Goal: Transaction & Acquisition: Purchase product/service

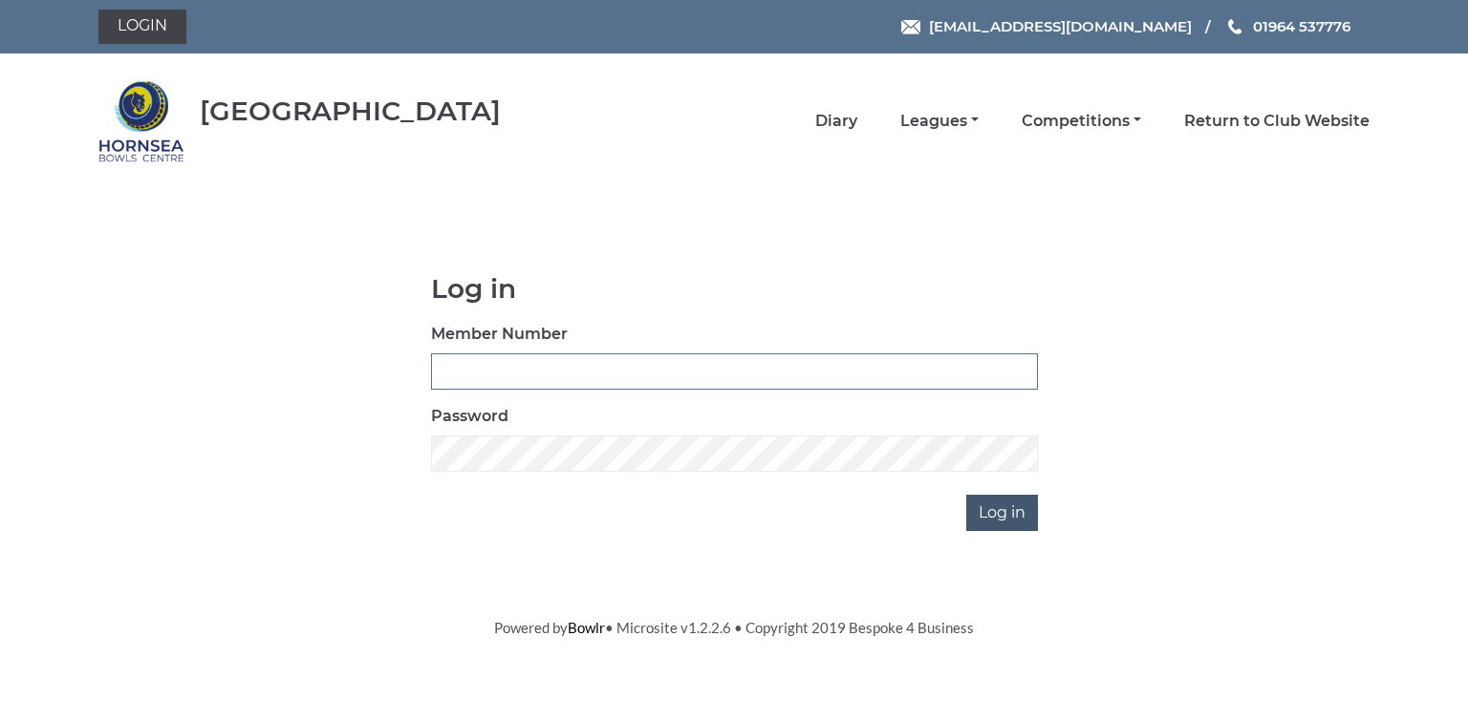
type input "0580"
click at [998, 516] on input "Log in" at bounding box center [1002, 513] width 72 height 36
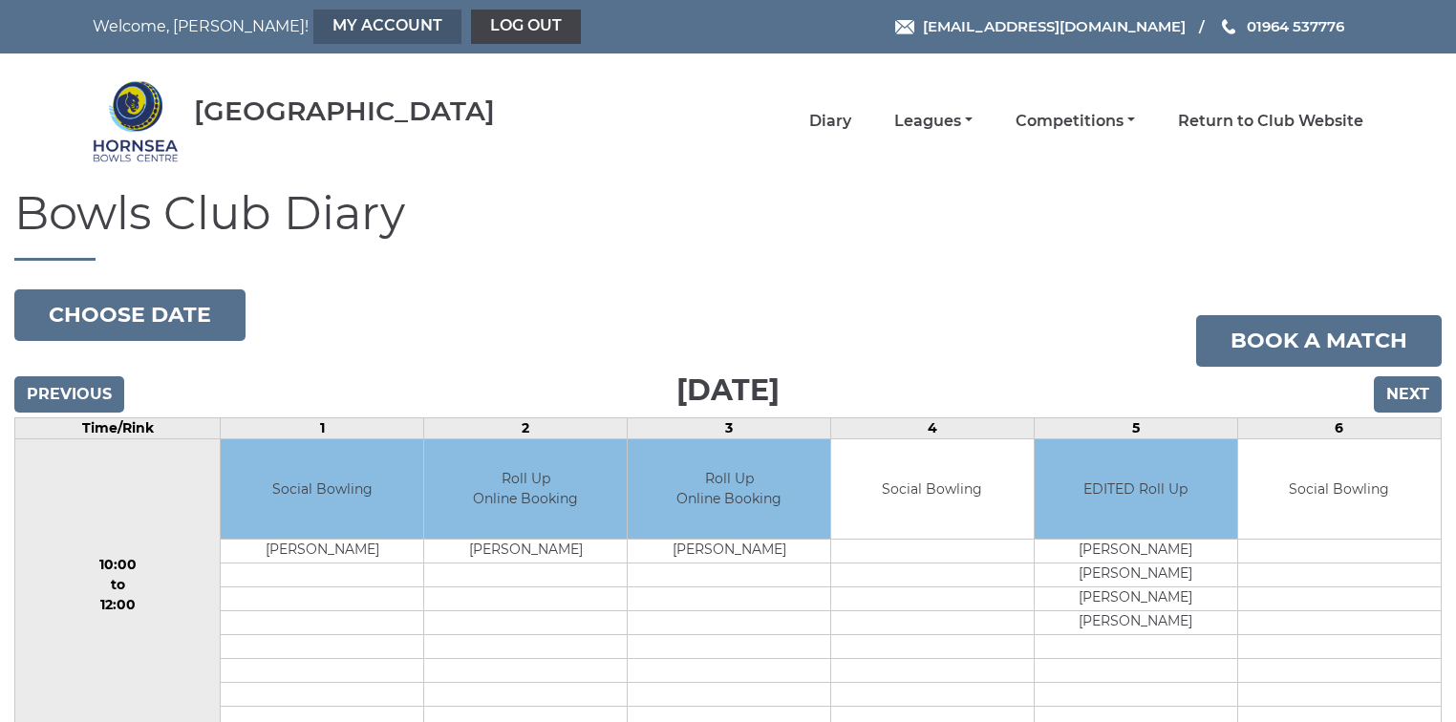
click at [313, 21] on link "My Account" at bounding box center [387, 27] width 148 height 34
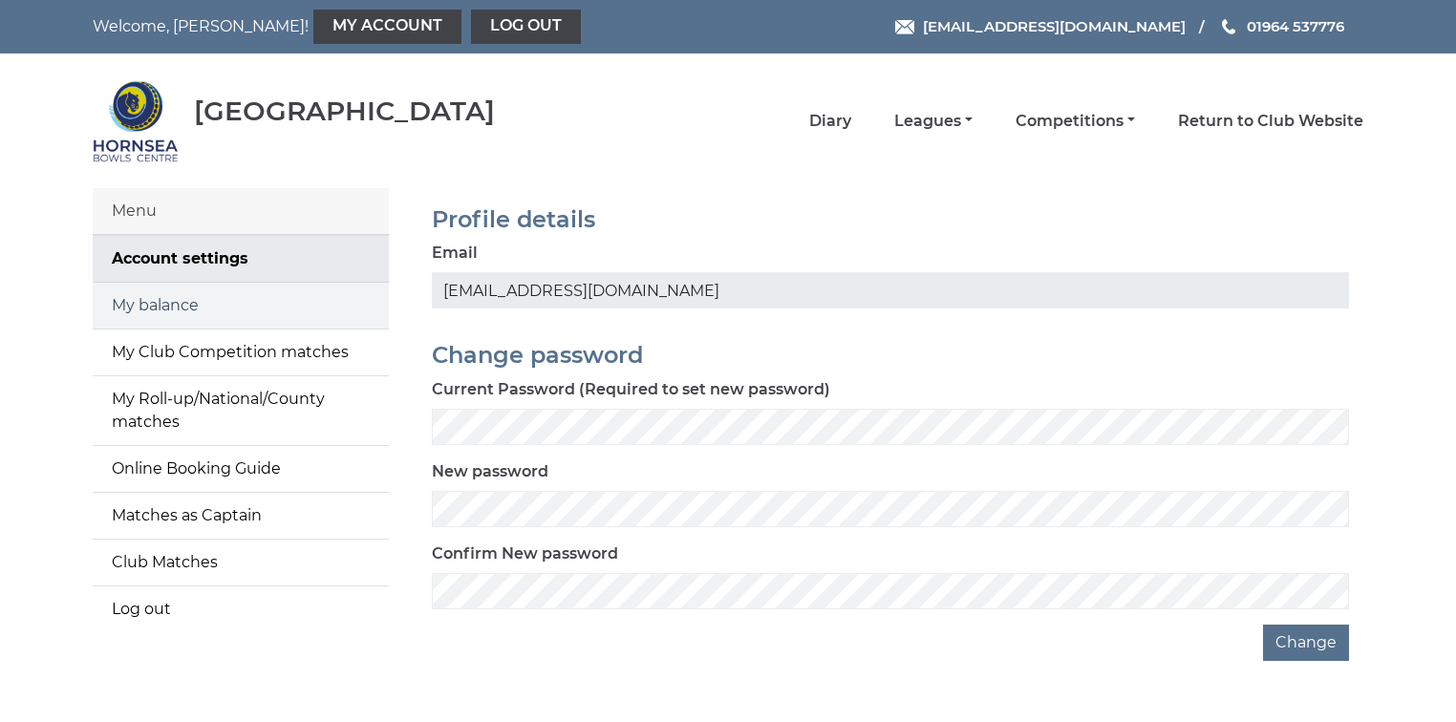
click at [243, 298] on link "My balance" at bounding box center [241, 306] width 296 height 46
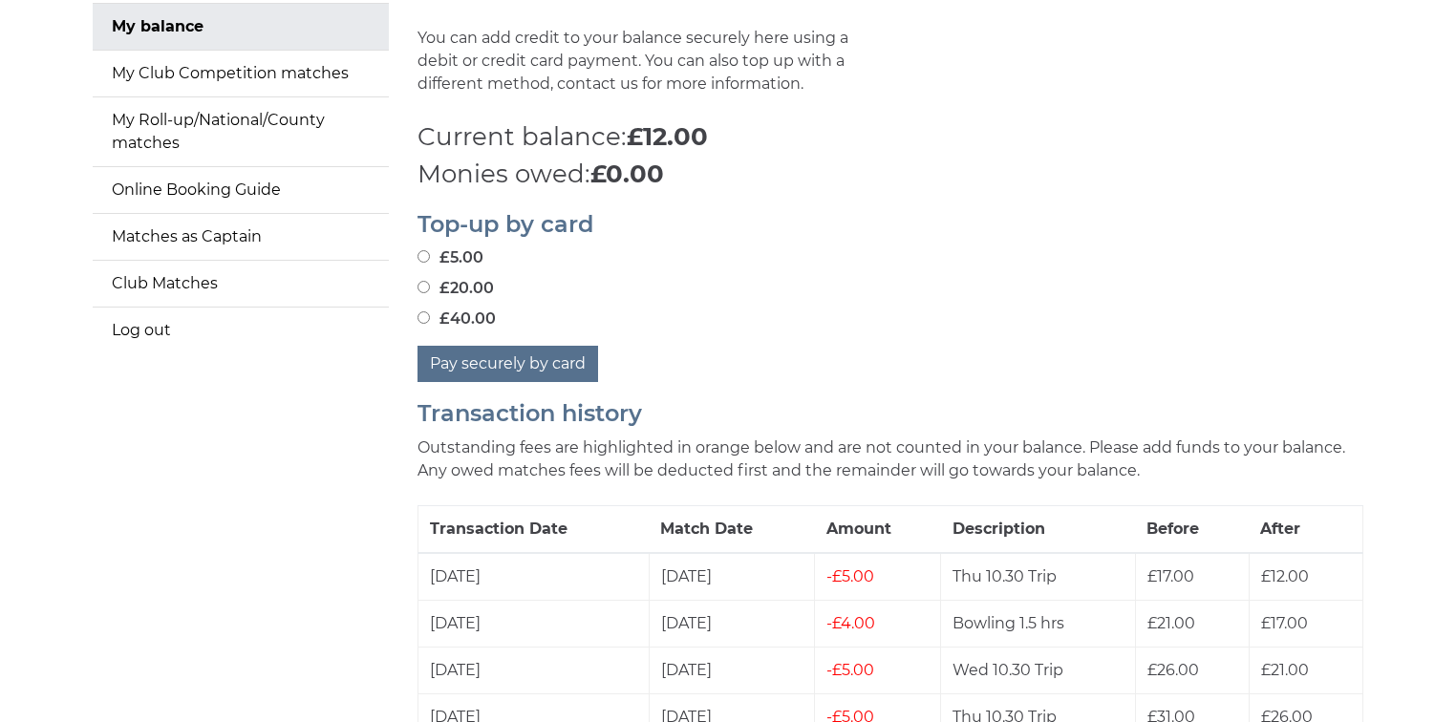
scroll to position [306, 0]
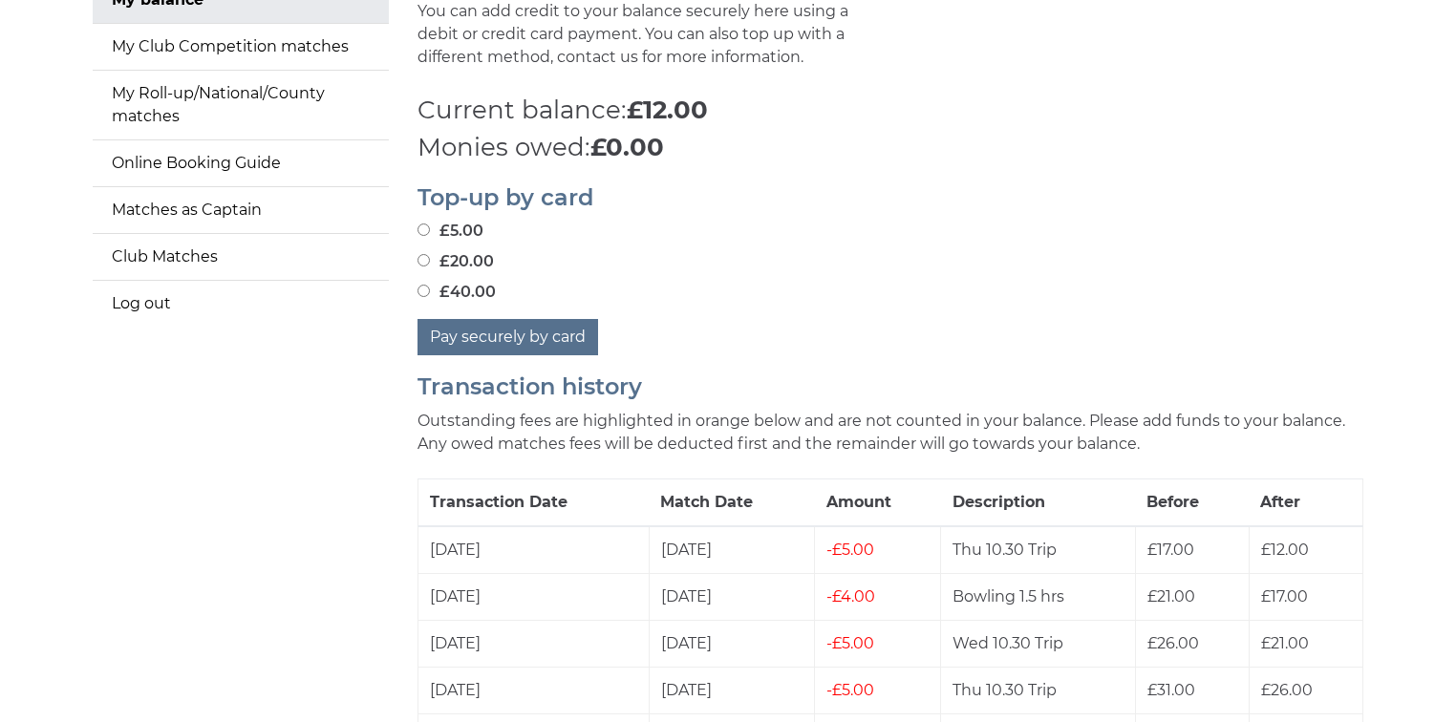
click at [422, 290] on input "£40.00" at bounding box center [424, 291] width 12 height 12
radio input "true"
click at [503, 336] on button "Pay securely by card" at bounding box center [508, 337] width 181 height 36
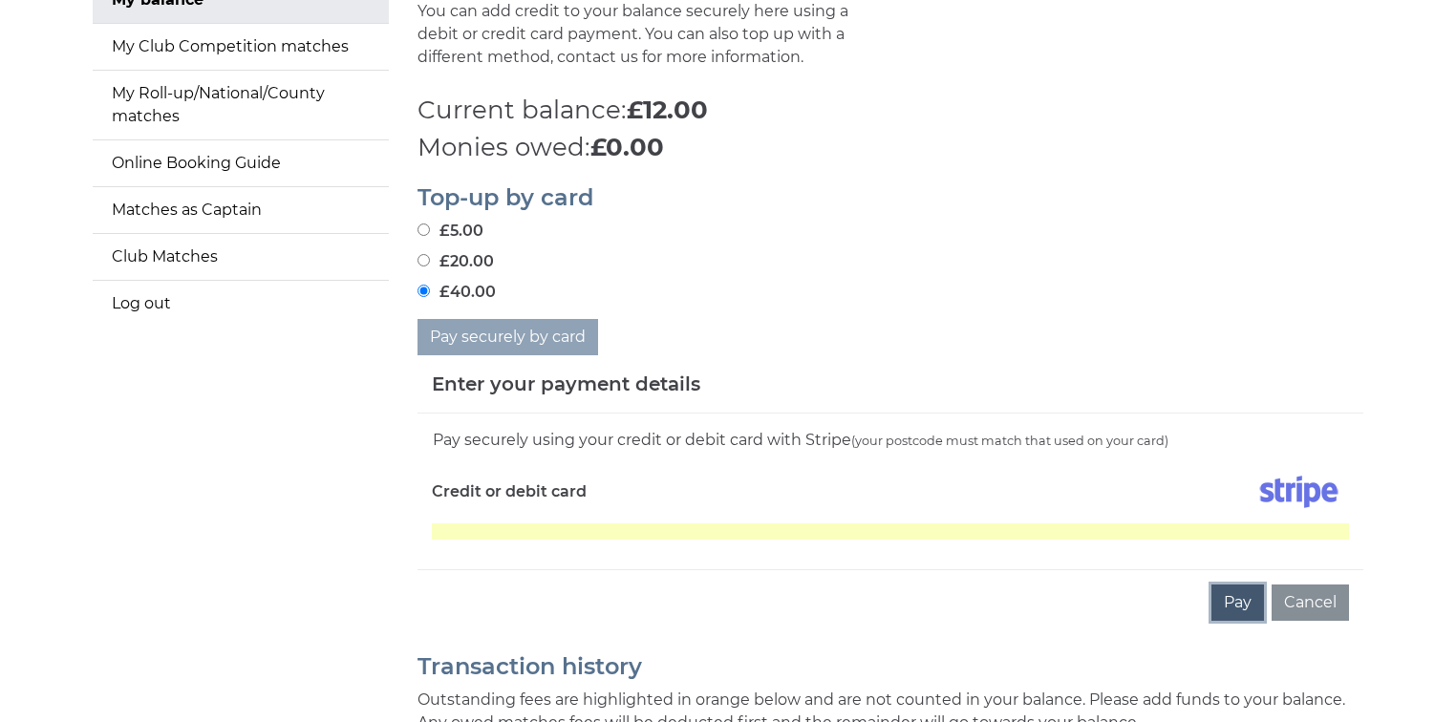
click at [1235, 605] on button "Pay" at bounding box center [1238, 603] width 53 height 36
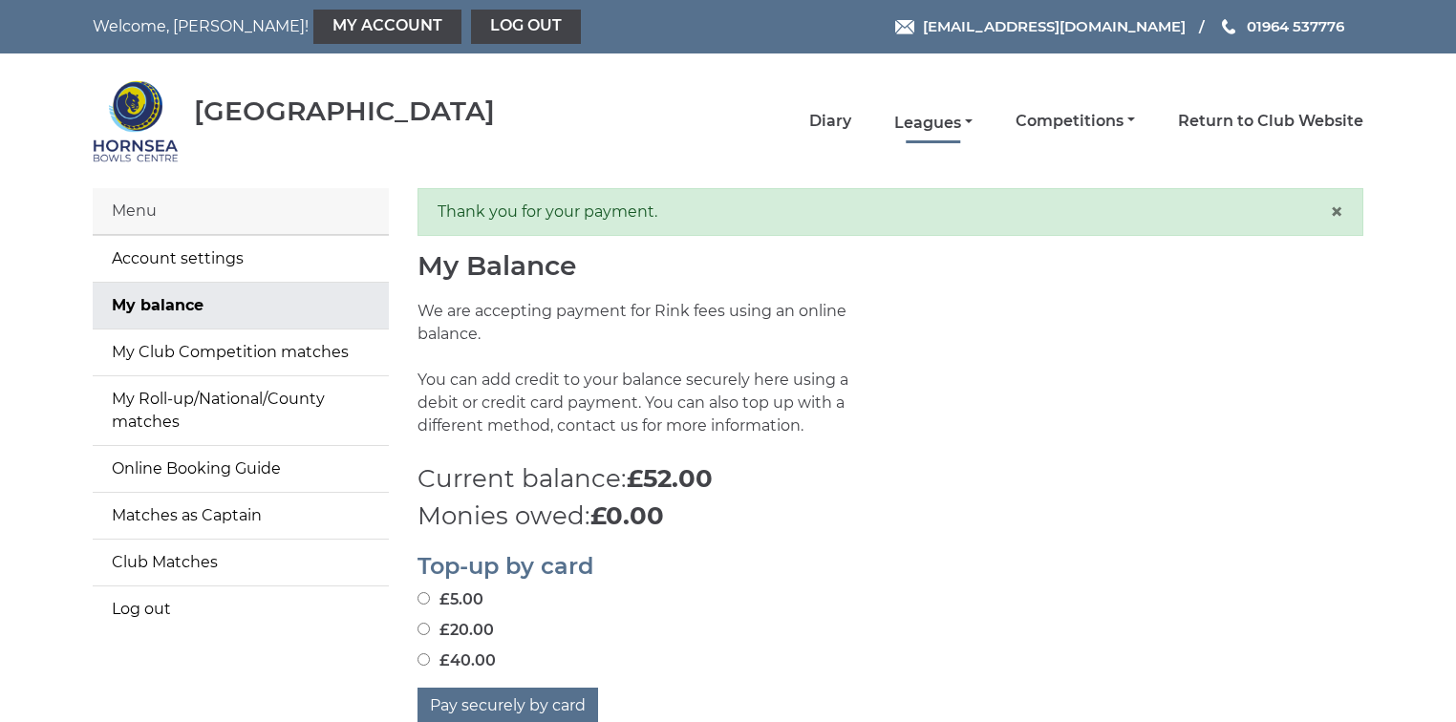
click at [938, 118] on link "Leagues" at bounding box center [933, 123] width 78 height 21
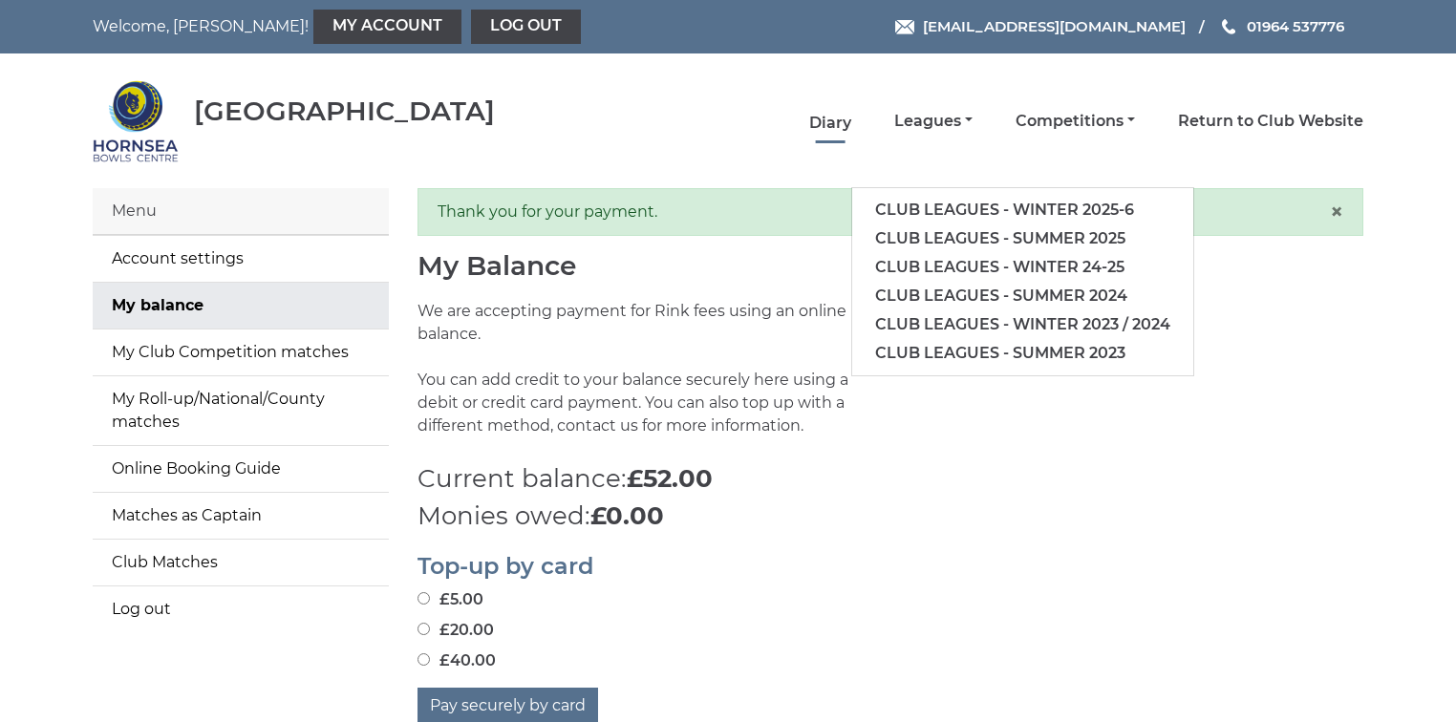
click at [832, 122] on link "Diary" at bounding box center [830, 123] width 42 height 21
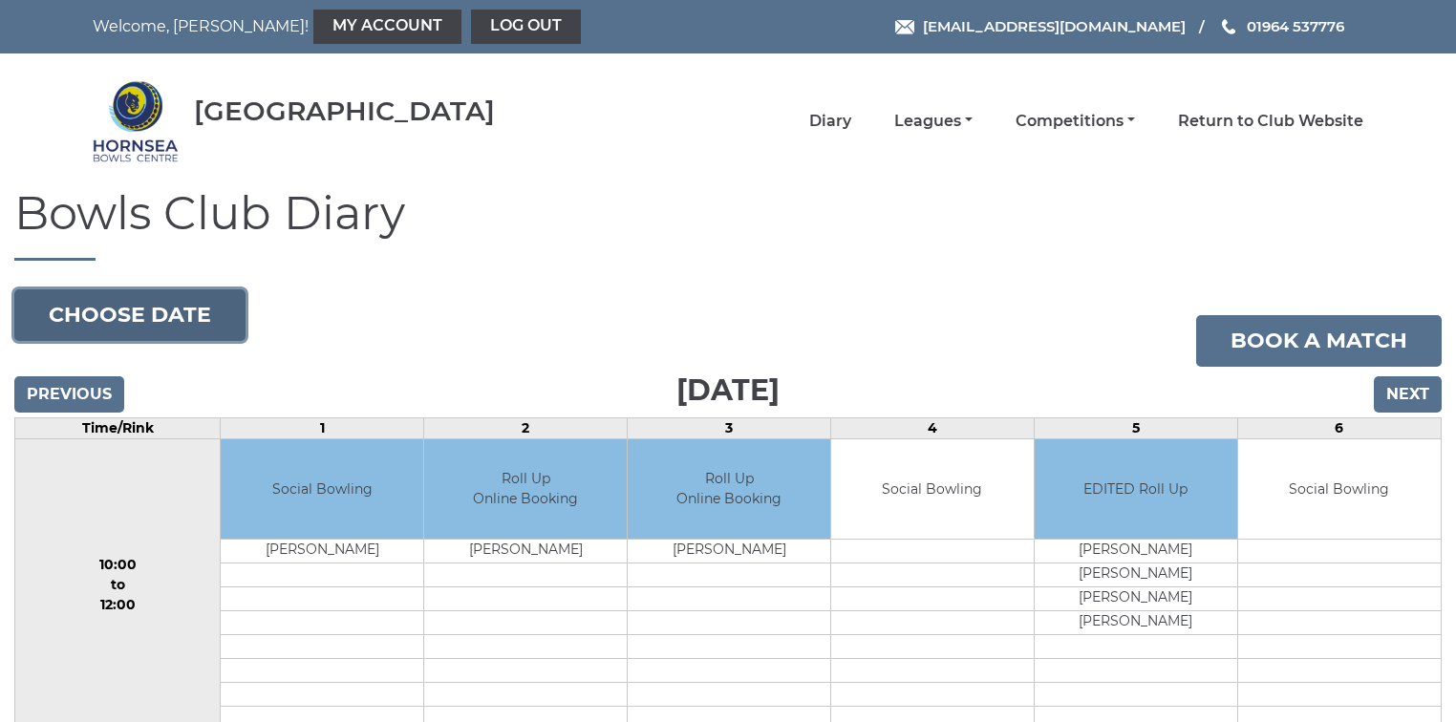
click at [180, 324] on button "Choose date" at bounding box center [129, 316] width 231 height 52
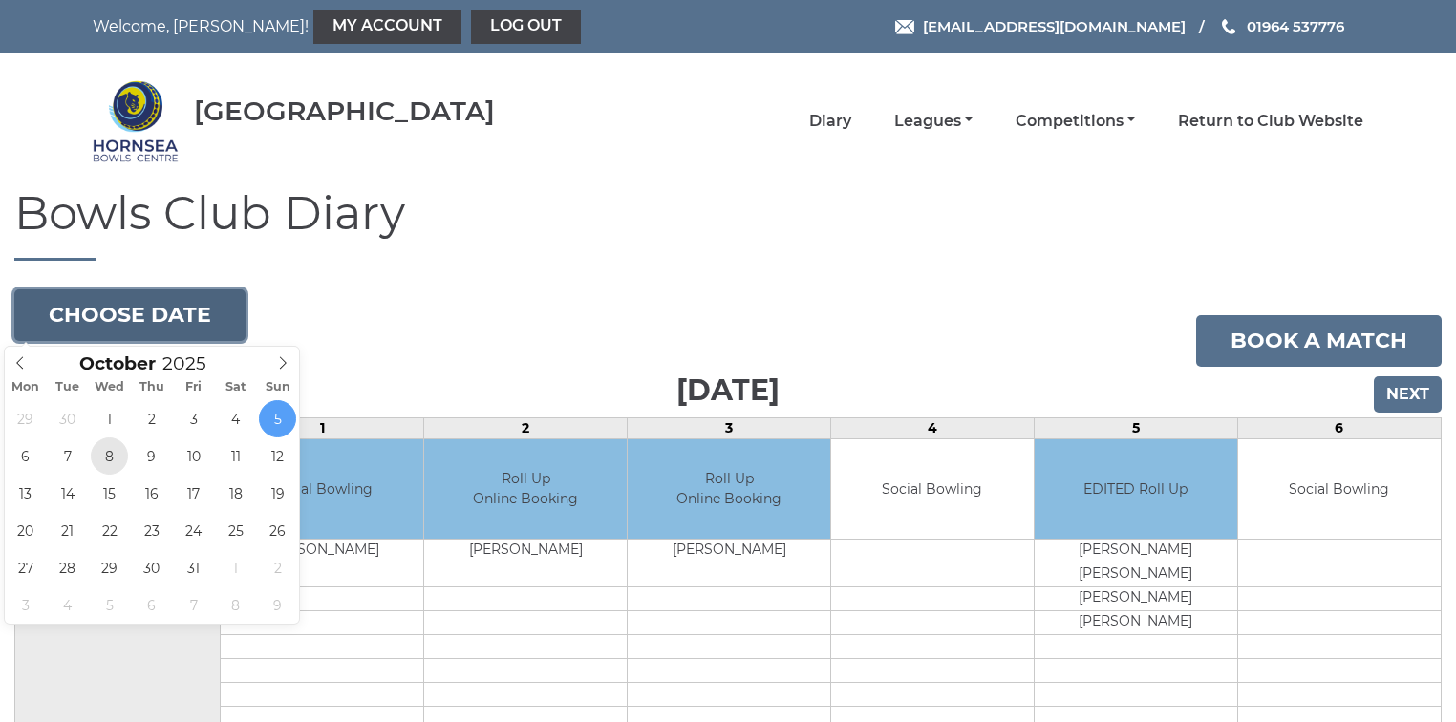
type input "2025-10-08"
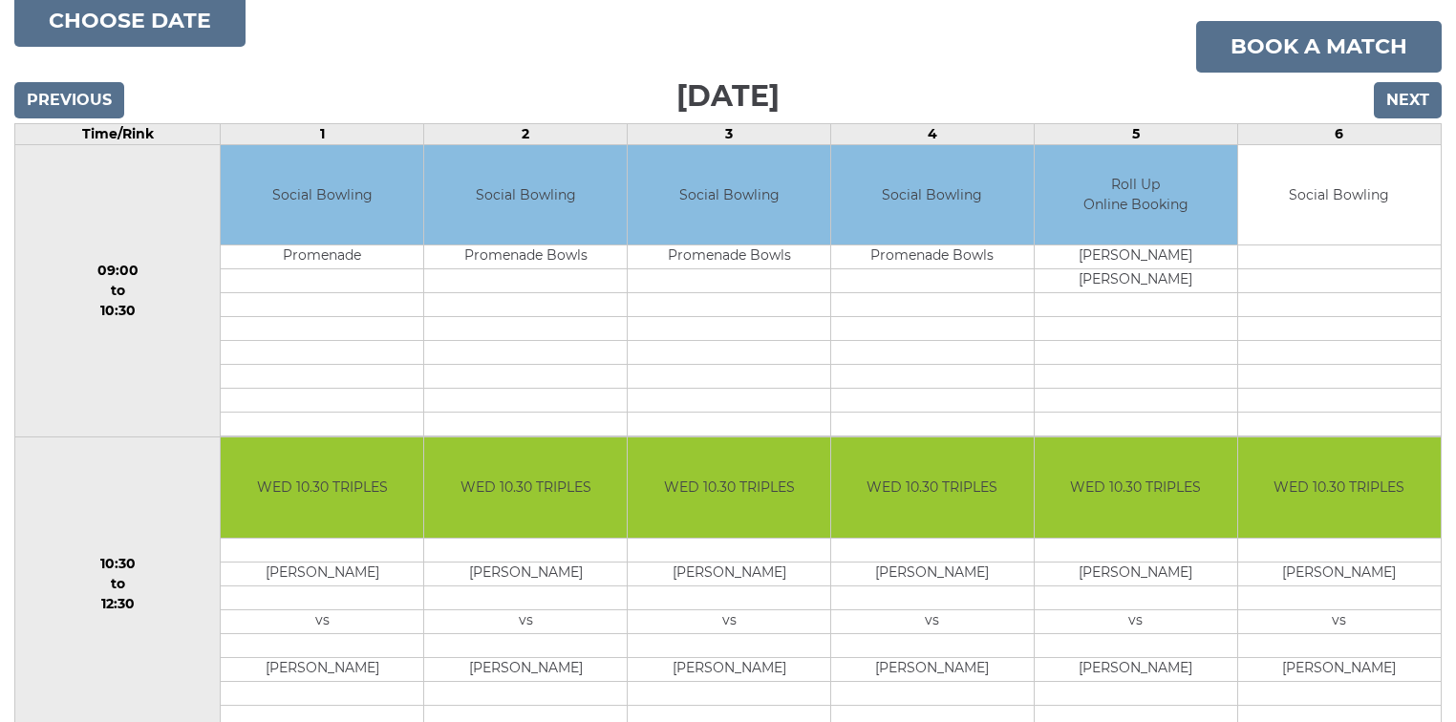
scroll to position [229, 0]
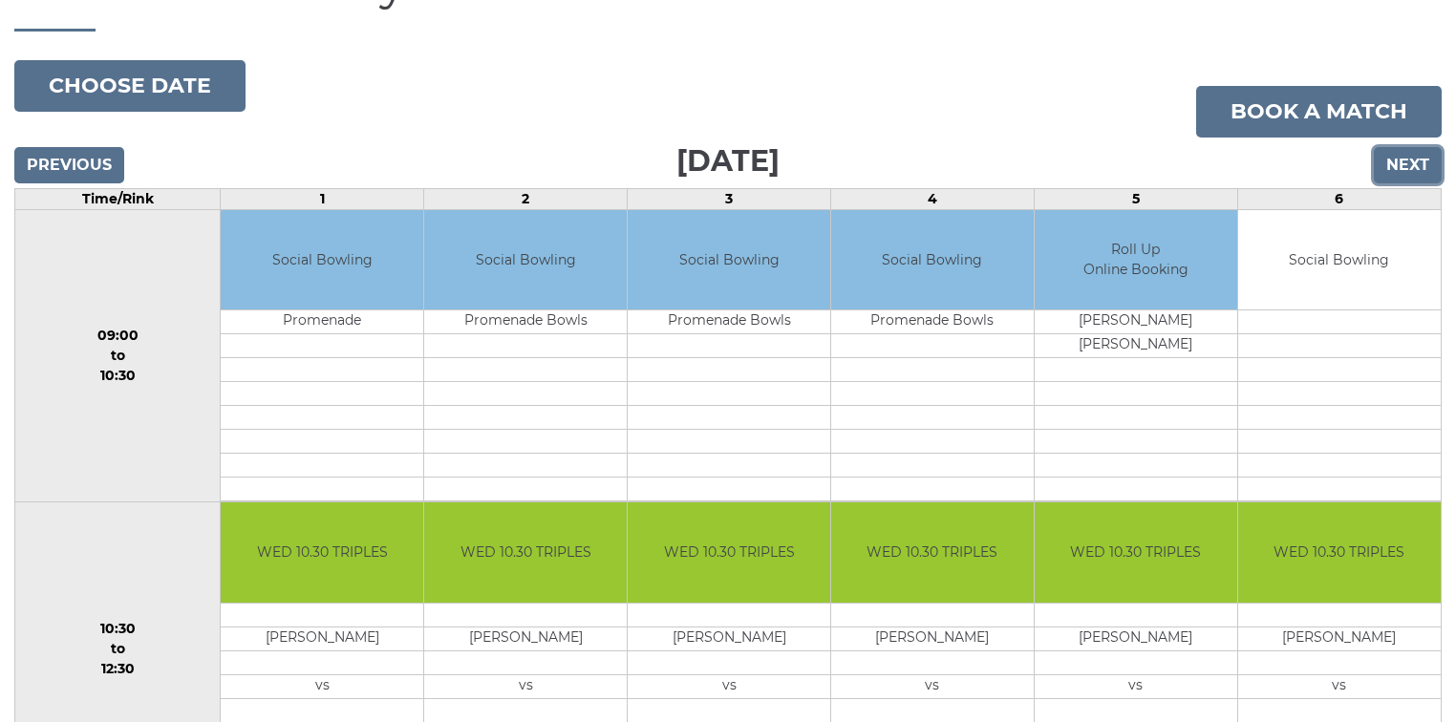
click at [1418, 159] on input "Next" at bounding box center [1408, 165] width 68 height 36
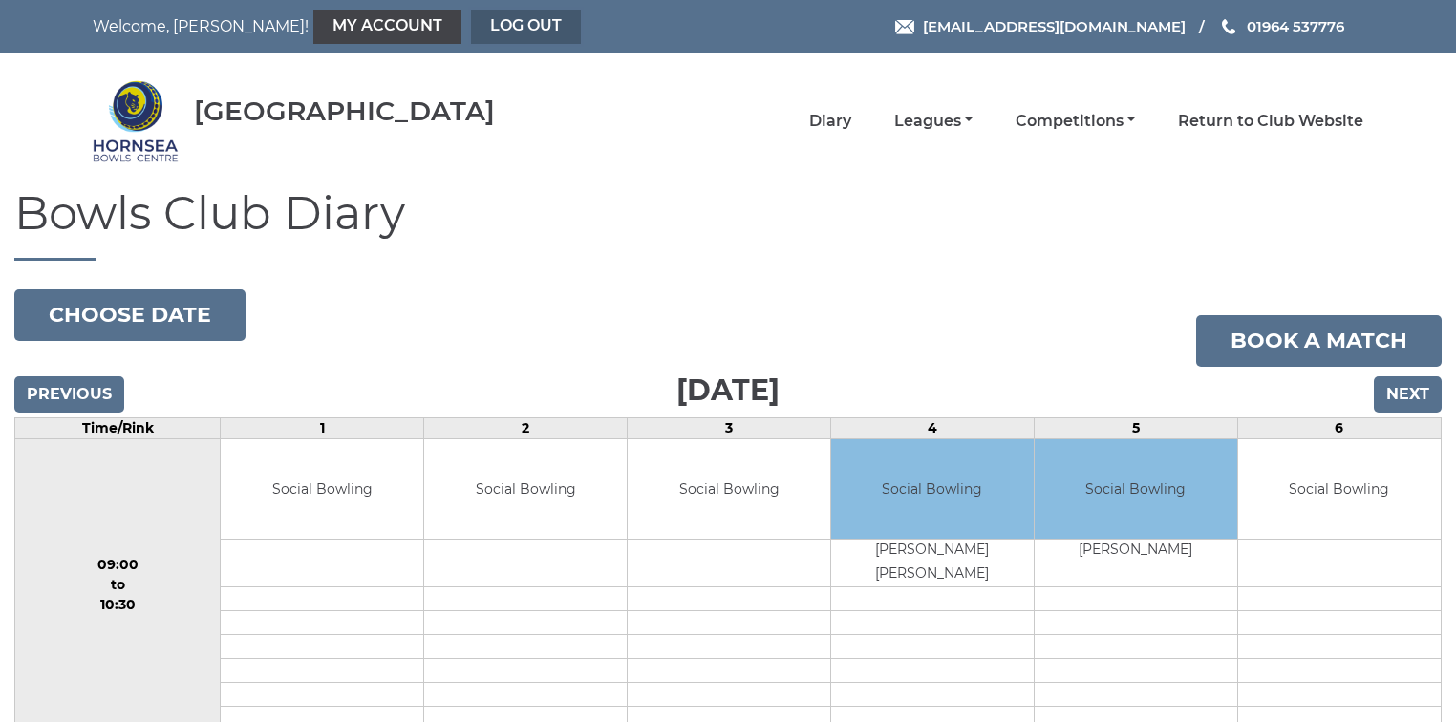
click at [471, 27] on link "Log out" at bounding box center [526, 27] width 110 height 34
